Goal: Ask a question: Seek information or help from site administrators or community

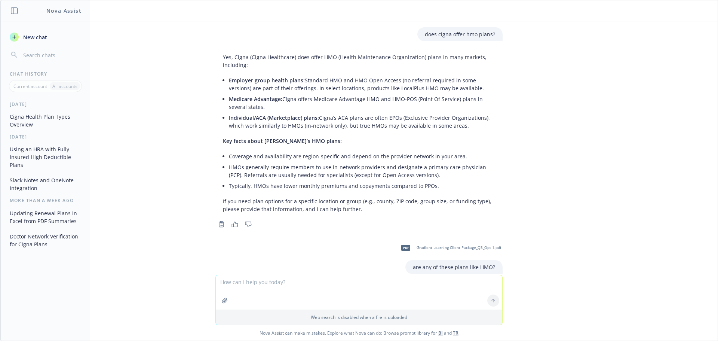
scroll to position [6835, 0]
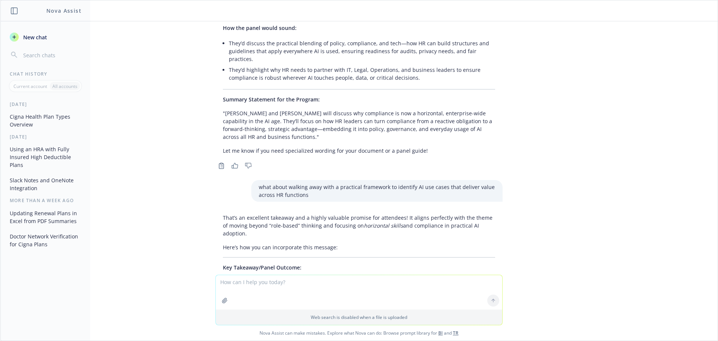
click at [267, 284] on textarea at bounding box center [359, 292] width 286 height 34
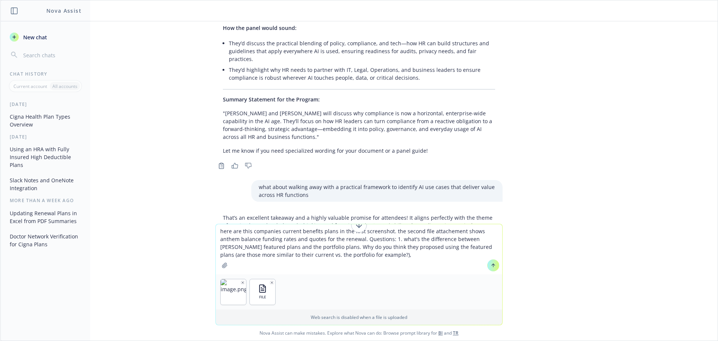
click at [278, 247] on textarea "here are this companies current benefits plans in the first screenshot. the sec…" at bounding box center [359, 249] width 286 height 50
click at [332, 253] on textarea "here are this companies current benefits plans in the first screenshot. the sec…" at bounding box center [359, 249] width 286 height 50
click at [363, 258] on textarea "here are this companies current benefits plans in the first screenshot. the sec…" at bounding box center [359, 249] width 286 height 50
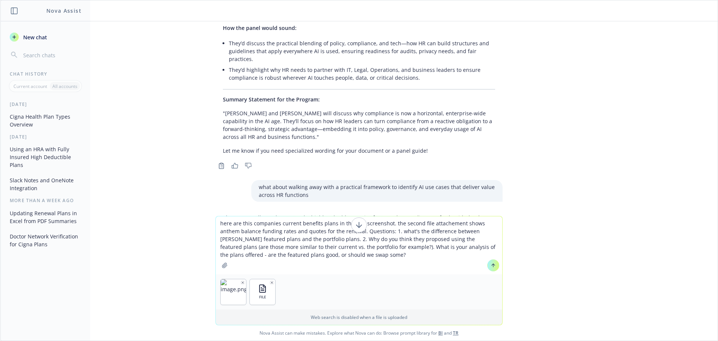
click at [326, 247] on textarea "here are this companies current benefits plans in the first screenshot. the sec…" at bounding box center [359, 245] width 286 height 58
click at [325, 255] on textarea "here are this companies current benefits plans in the first screenshot. the sec…" at bounding box center [359, 245] width 286 height 58
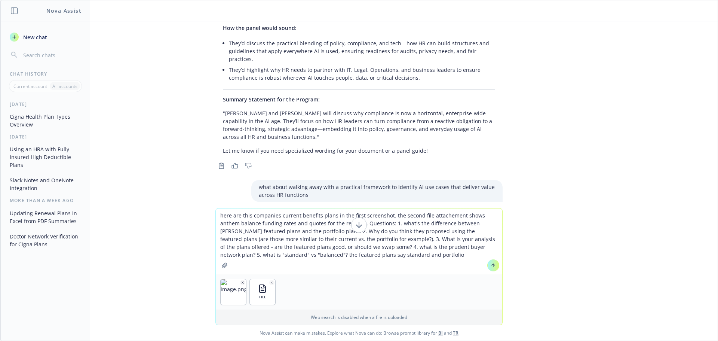
click at [374, 251] on textarea "here are this companies current benefits plans in the first screenshot. the sec…" at bounding box center [359, 241] width 286 height 66
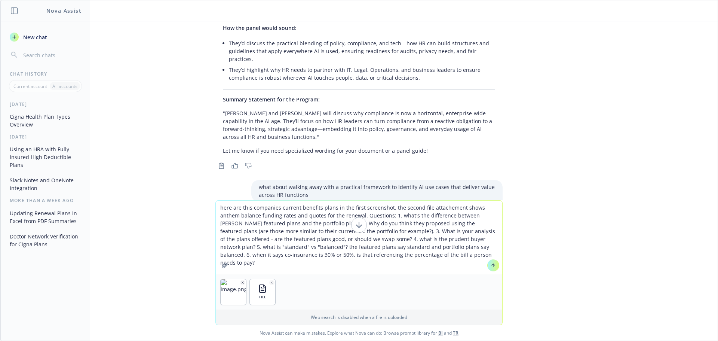
click at [409, 255] on textarea "here are this companies current benefits plans in the first screenshot. the sec…" at bounding box center [359, 237] width 286 height 74
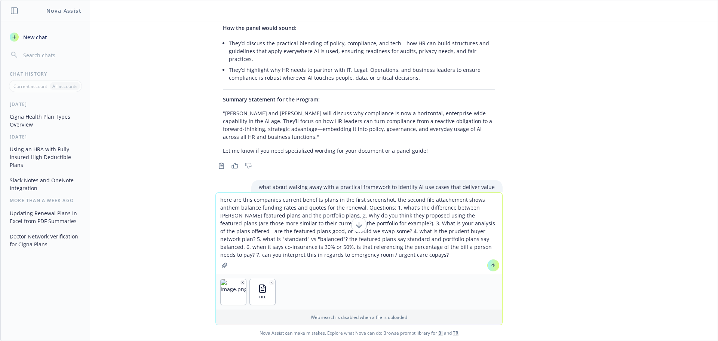
paste textarea "Ded, then Copay $300/Coins/ Copay $20"
type textarea "here are this companies current benefits plans in the first screenshot. the sec…"
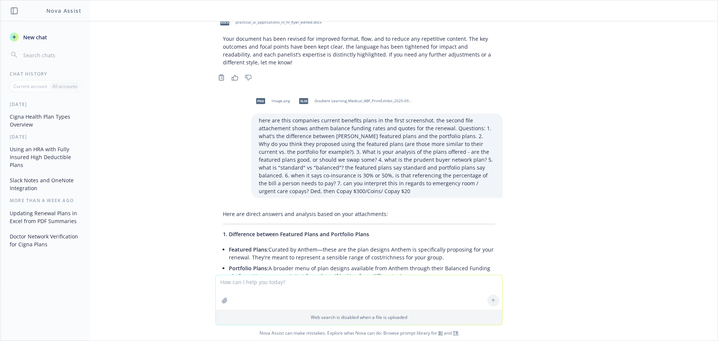
scroll to position [7447, 0]
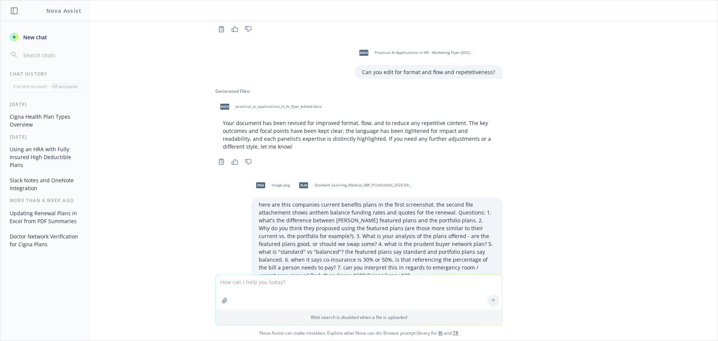
scroll to position [7666, 0]
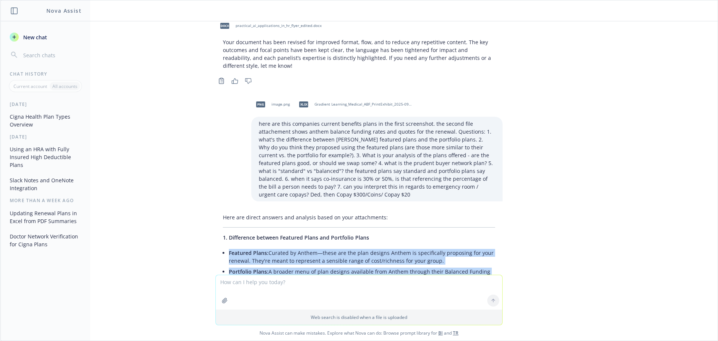
drag, startPoint x: 223, startPoint y: 255, endPoint x: 422, endPoint y: 67, distance: 273.6
click at [422, 247] on ul "Featured Plans: Curated by Anthem—these are the plan designs Anthem is specific…" at bounding box center [362, 265] width 266 height 37
copy ul "Featured Plans: Curated by Anthem—these are the plan designs Anthem is specific…"
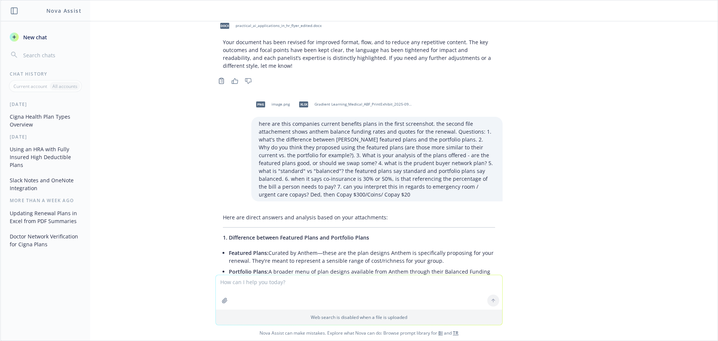
drag, startPoint x: 328, startPoint y: 80, endPoint x: 310, endPoint y: 81, distance: 18.3
click at [328, 297] on p "2. Why use the Featured Plans?" at bounding box center [359, 301] width 272 height 8
drag, startPoint x: 225, startPoint y: 98, endPoint x: 384, endPoint y: 127, distance: 162.0
click at [384, 311] on ul "Featured Plans were likely chosen because they most closely resemble your curre…" at bounding box center [362, 329] width 266 height 37
click at [384, 330] on li "Carriers usually recommend Featured Plans for their competitiveness (in terms o…" at bounding box center [362, 339] width 266 height 19
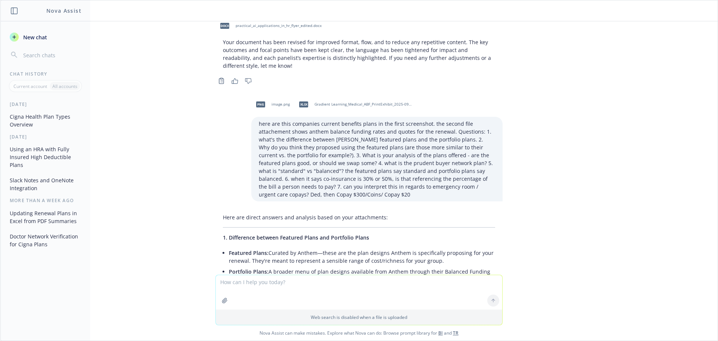
drag, startPoint x: 380, startPoint y: 129, endPoint x: 223, endPoint y: 101, distance: 158.7
click at [229, 311] on ul "Featured Plans were likely chosen because they most closely resemble your curre…" at bounding box center [362, 329] width 266 height 37
copy ul "Featured Plans were likely chosen because they most closely resemble your curre…"
drag, startPoint x: 223, startPoint y: 162, endPoint x: 498, endPoint y: 215, distance: 280.1
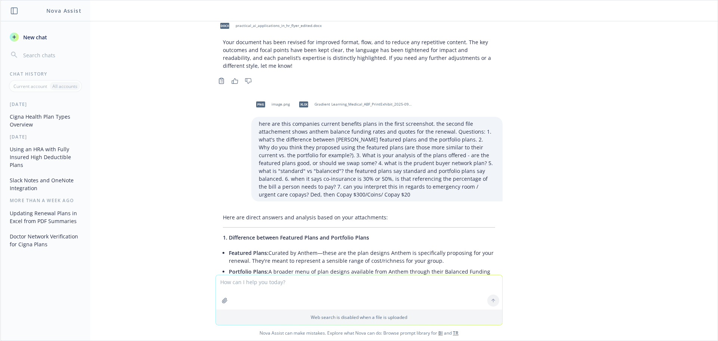
copy ul "The Selected (Featured) set gives a smooth ladder from copay-rich to higher-ded…"
copy ul "Anthem’s [US_STATE] PPO network; gives in-network access to Prudent Buyer PPO p…"
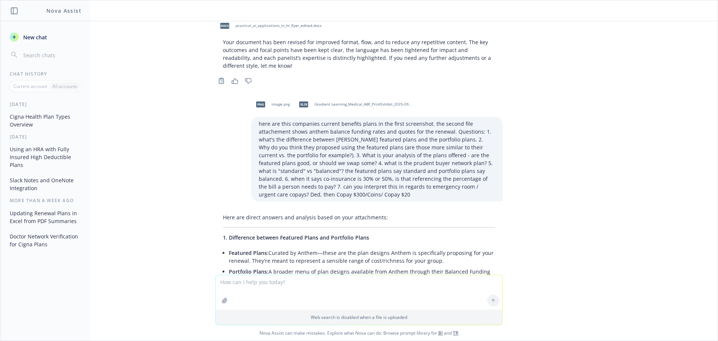
scroll to position [7887, 0]
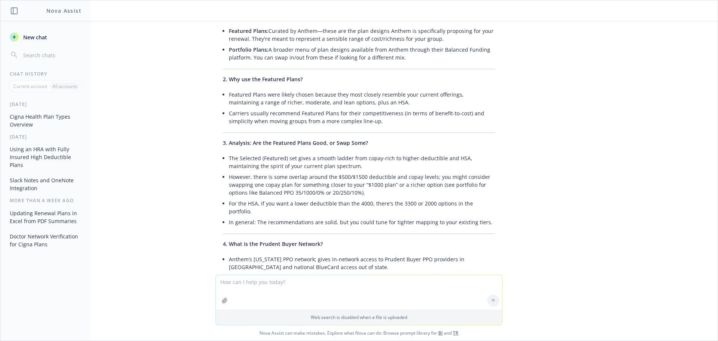
drag, startPoint x: 224, startPoint y: 78, endPoint x: 414, endPoint y: 98, distance: 191.1
click at [414, 298] on ul "All these are “Balanced PPO” products (that’s the Anthem product family). The “…" at bounding box center [362, 313] width 266 height 30
copy ul "All these are “Balanced PPO” products (that’s the Anthem product family). The “…"
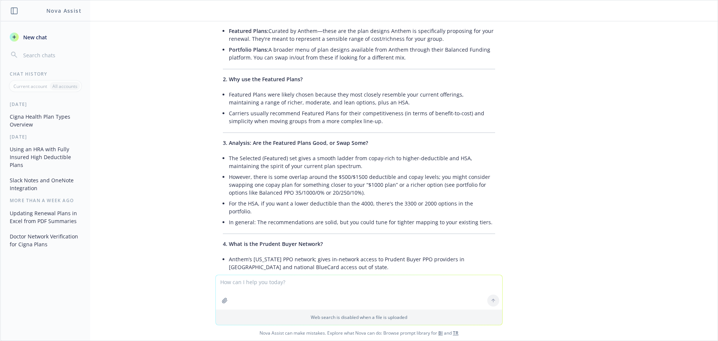
copy ul "It’s the member share of the bill after deductible. 30% coinsurance means you p…"
drag, startPoint x: 224, startPoint y: 179, endPoint x: 360, endPoint y: 209, distance: 138.7
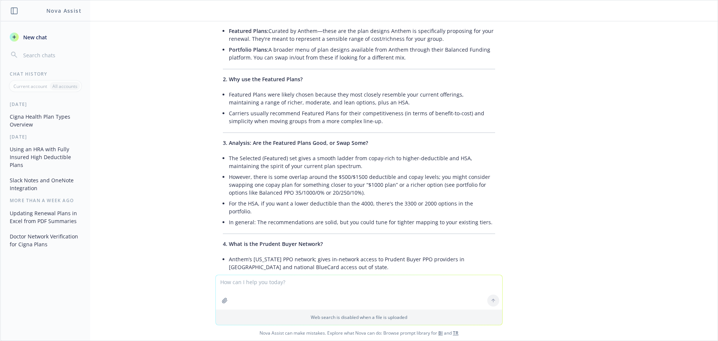
drag, startPoint x: 347, startPoint y: 212, endPoint x: 214, endPoint y: 181, distance: 136.0
click at [215, 181] on div "Here are direct answers and analysis based on your attachments: 1. Difference b…" at bounding box center [358, 229] width 287 height 482
copy ul "“Ded, then Copay $300” means: For ER, you pay the plan’s deductible first, then…"
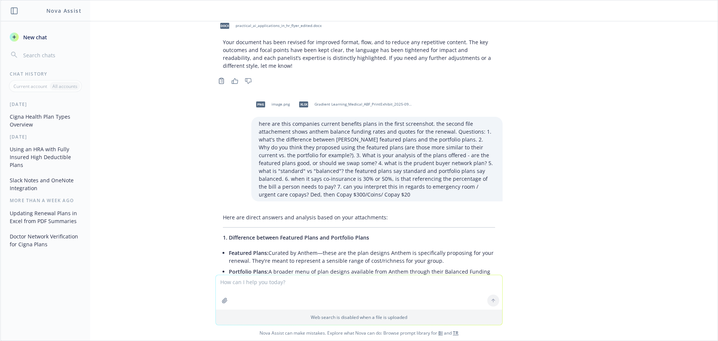
scroll to position [7444, 0]
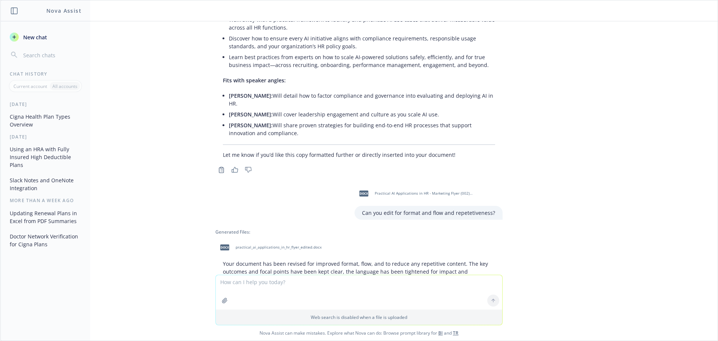
click at [284, 288] on textarea at bounding box center [359, 292] width 286 height 34
type textarea "one more question - for aggregate stop loss of 120%, what is the amount they ar…"
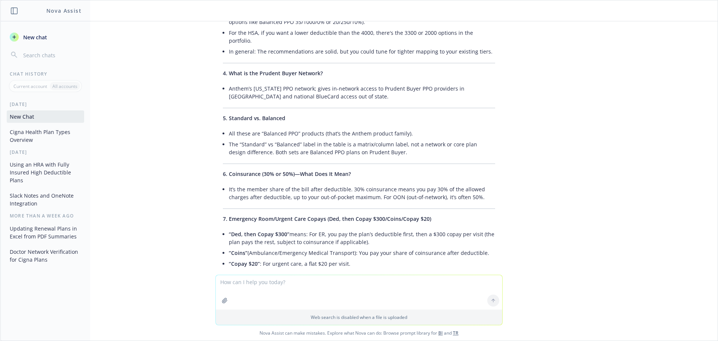
scroll to position [8061, 0]
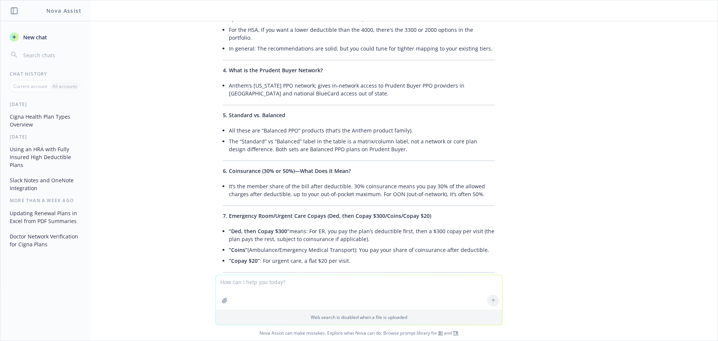
drag, startPoint x: 211, startPoint y: 143, endPoint x: 211, endPoint y: 137, distance: 5.2
drag, startPoint x: 218, startPoint y: 125, endPoint x: 288, endPoint y: 192, distance: 97.3
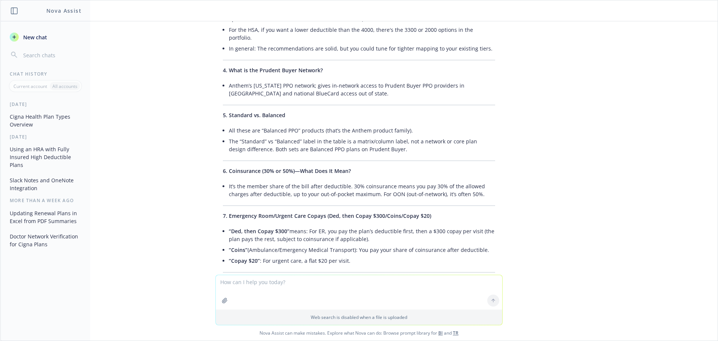
copy div "Anthem expects a certain level of claims for your group. “120% agg stop loss” m…"
